Goal: Complete application form

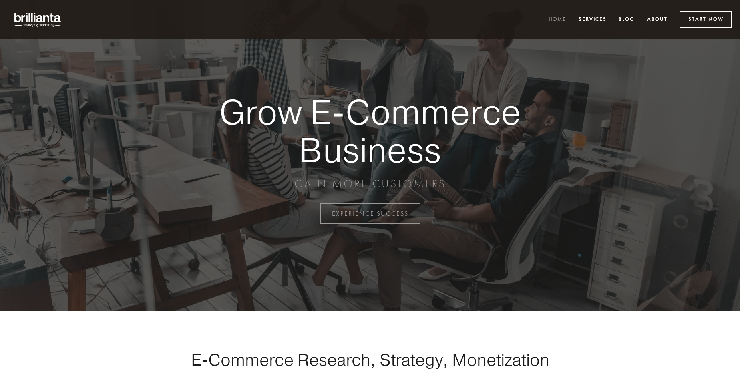
scroll to position [2099, 0]
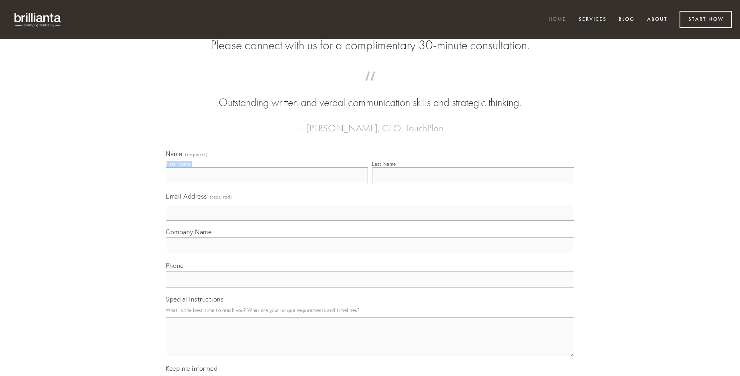
type input "[PERSON_NAME]"
click at [473, 184] on input "Last Name" at bounding box center [473, 175] width 202 height 17
type input "[PERSON_NAME]"
click at [370, 221] on input "Email Address (required)" at bounding box center [370, 212] width 408 height 17
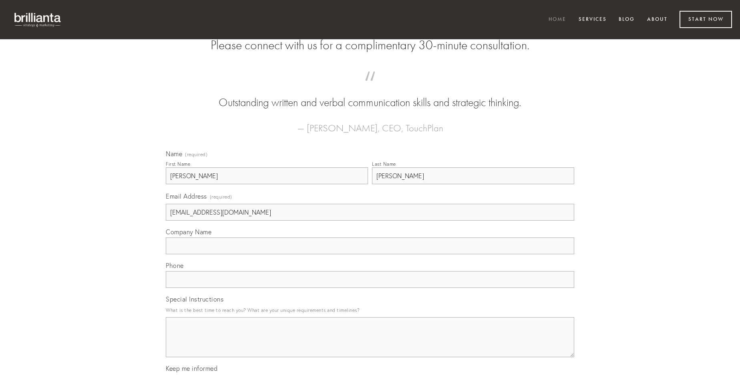
type input "[EMAIL_ADDRESS][DOMAIN_NAME]"
click at [370, 254] on input "Company Name" at bounding box center [370, 245] width 408 height 17
type input "curriculum"
click at [370, 288] on input "text" at bounding box center [370, 279] width 408 height 17
click at [370, 344] on textarea "Special Instructions" at bounding box center [370, 337] width 408 height 40
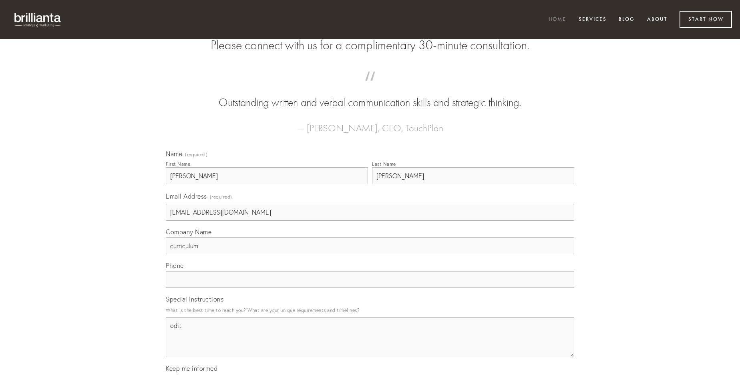
type textarea "odit"
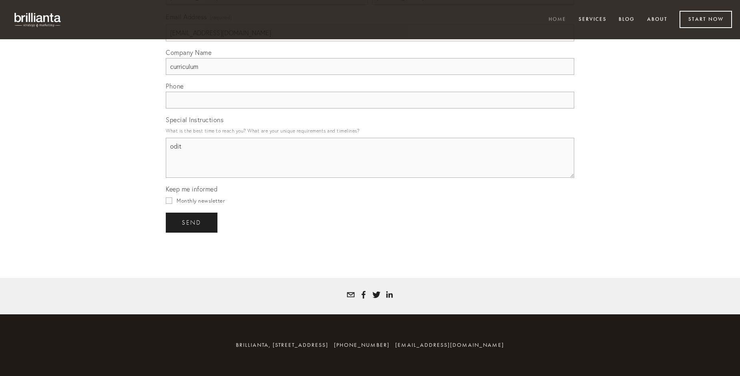
click at [192, 222] on span "send" at bounding box center [192, 222] width 20 height 7
